Goal: Transaction & Acquisition: Purchase product/service

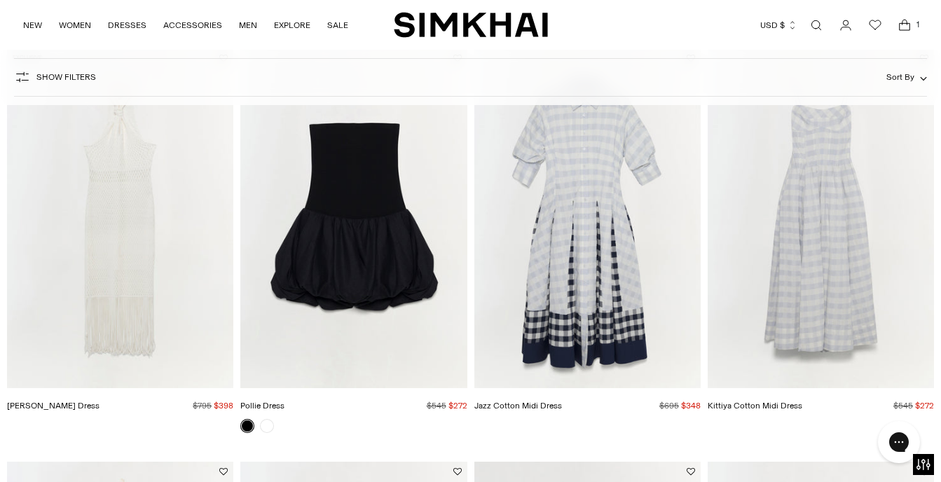
scroll to position [133, 0]
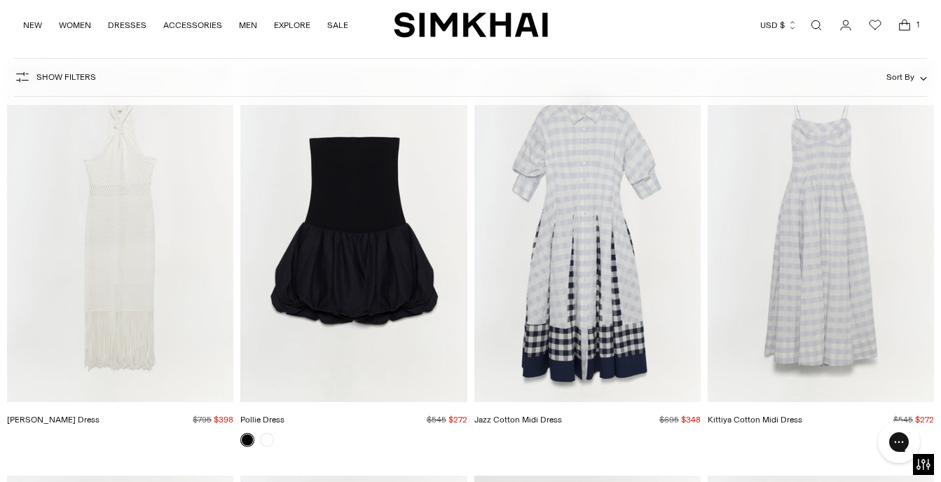
click at [0, 0] on img "Jazz Cotton Midi Dress" at bounding box center [0, 0] width 0 height 0
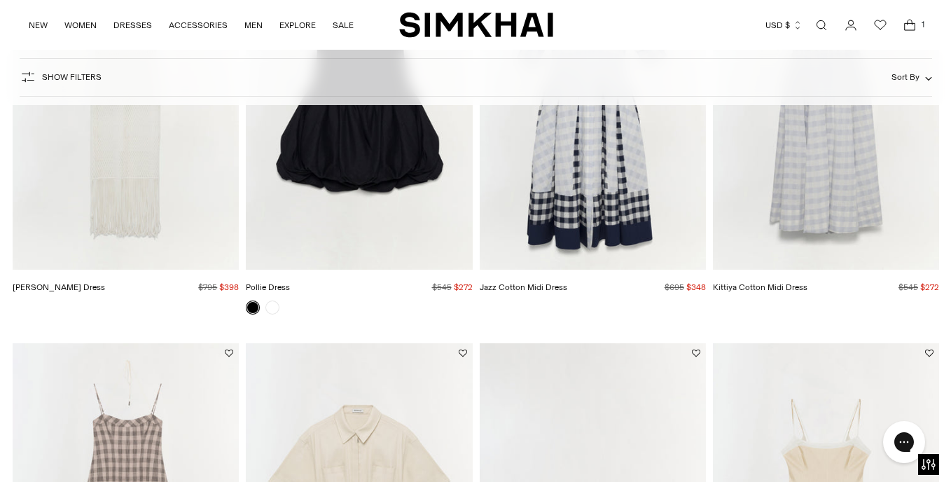
scroll to position [0, 0]
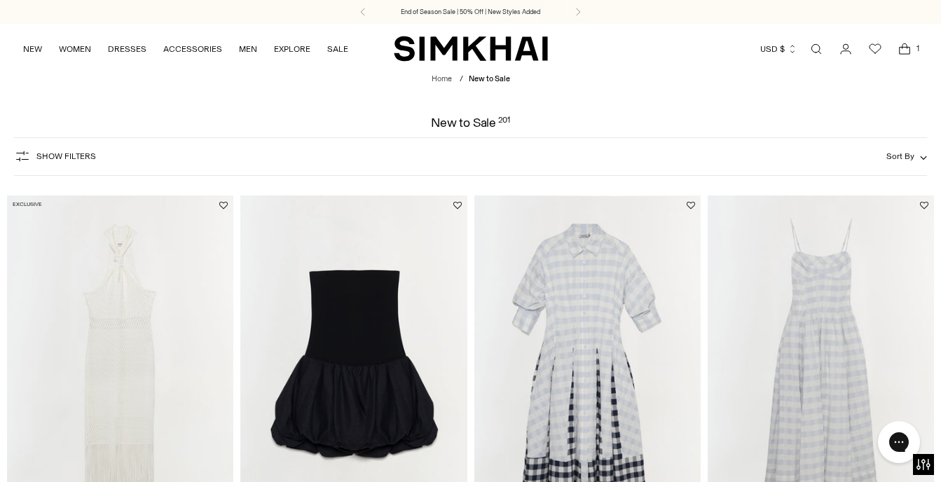
click at [817, 51] on link "Open search modal" at bounding box center [816, 49] width 28 height 28
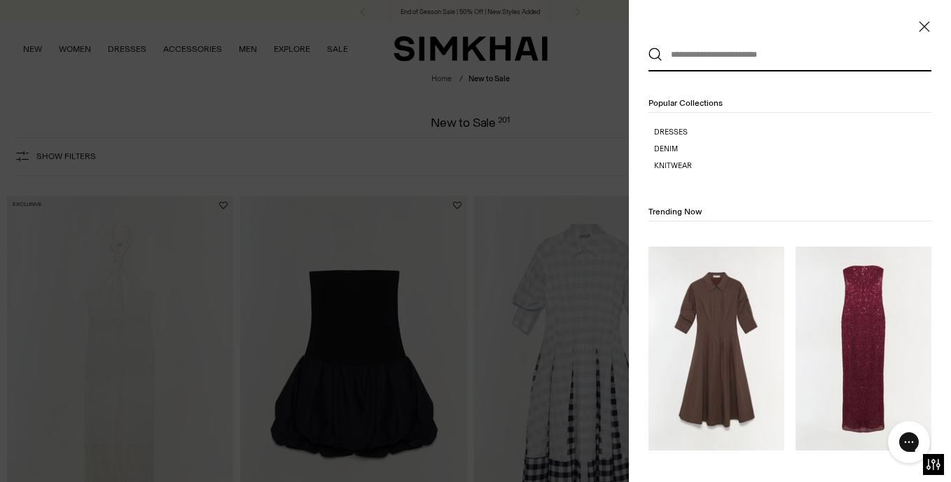
click at [803, 51] on input "text" at bounding box center [787, 54] width 249 height 31
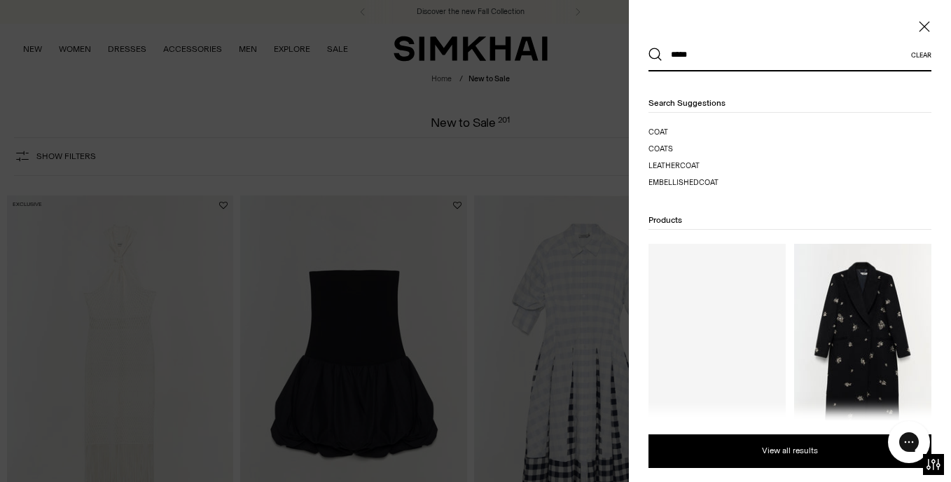
type input "*****"
click at [649, 48] on button "Search" at bounding box center [656, 55] width 14 height 14
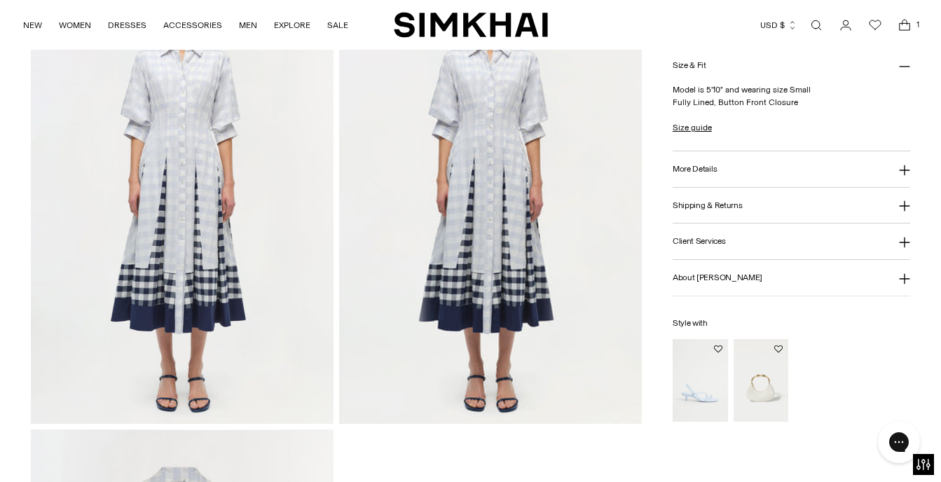
scroll to position [1051, 0]
click at [701, 134] on link "Size guide" at bounding box center [691, 127] width 39 height 13
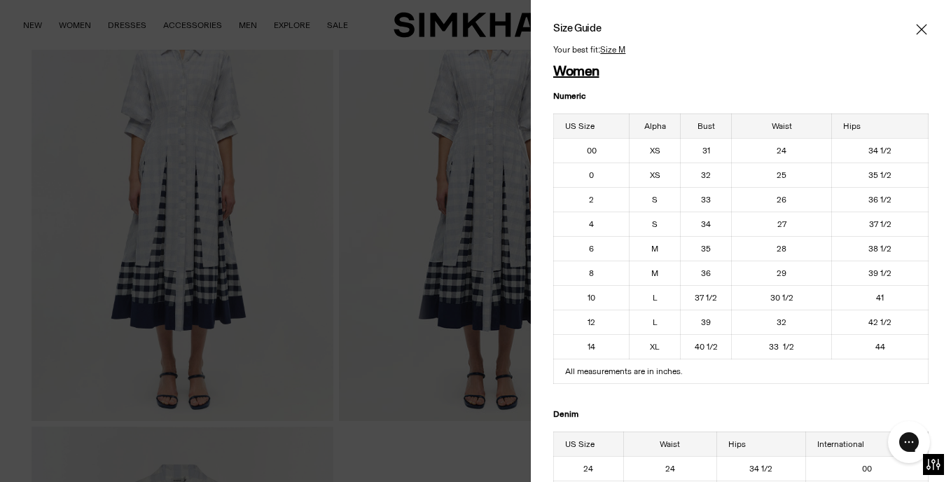
click at [916, 32] on icon "Close" at bounding box center [921, 29] width 11 height 14
